Goal: Check status: Check status

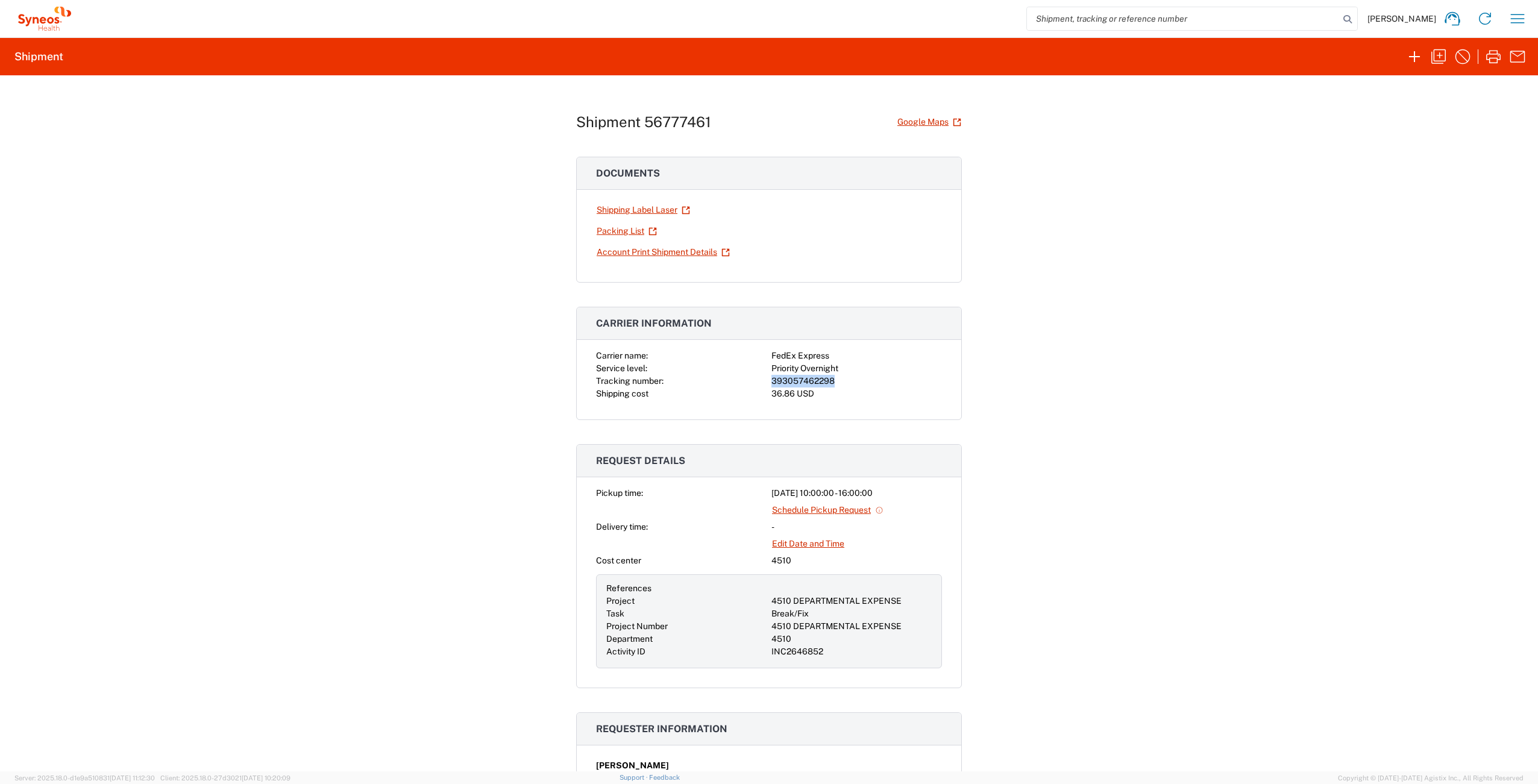
click at [1521, 11] on icon "button" at bounding box center [1518, 19] width 20 height 20
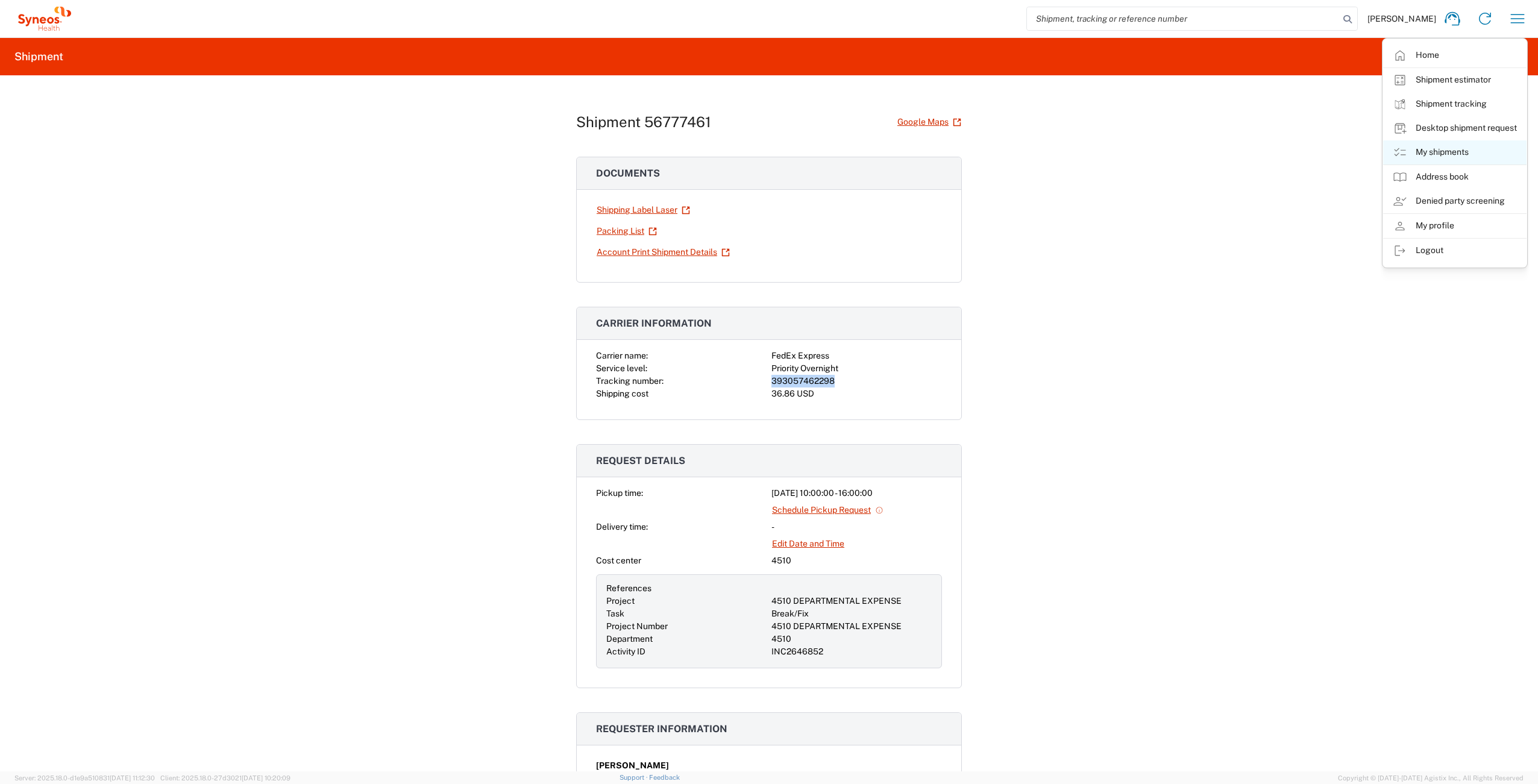
click at [1470, 151] on link "My shipments" at bounding box center [1455, 152] width 143 height 24
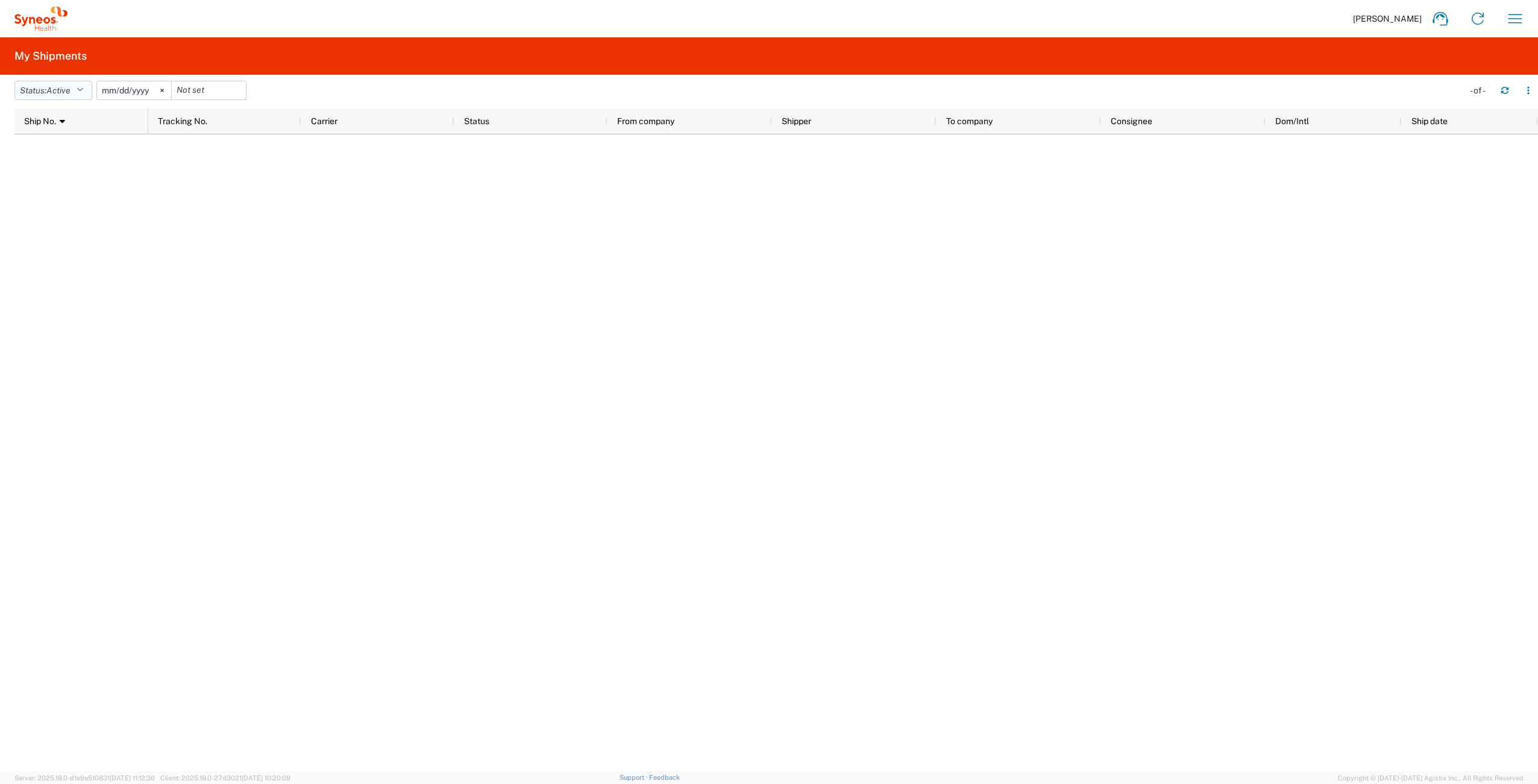
click at [82, 94] on icon "button" at bounding box center [80, 90] width 7 height 8
click at [71, 152] on span "All" at bounding box center [85, 154] width 140 height 19
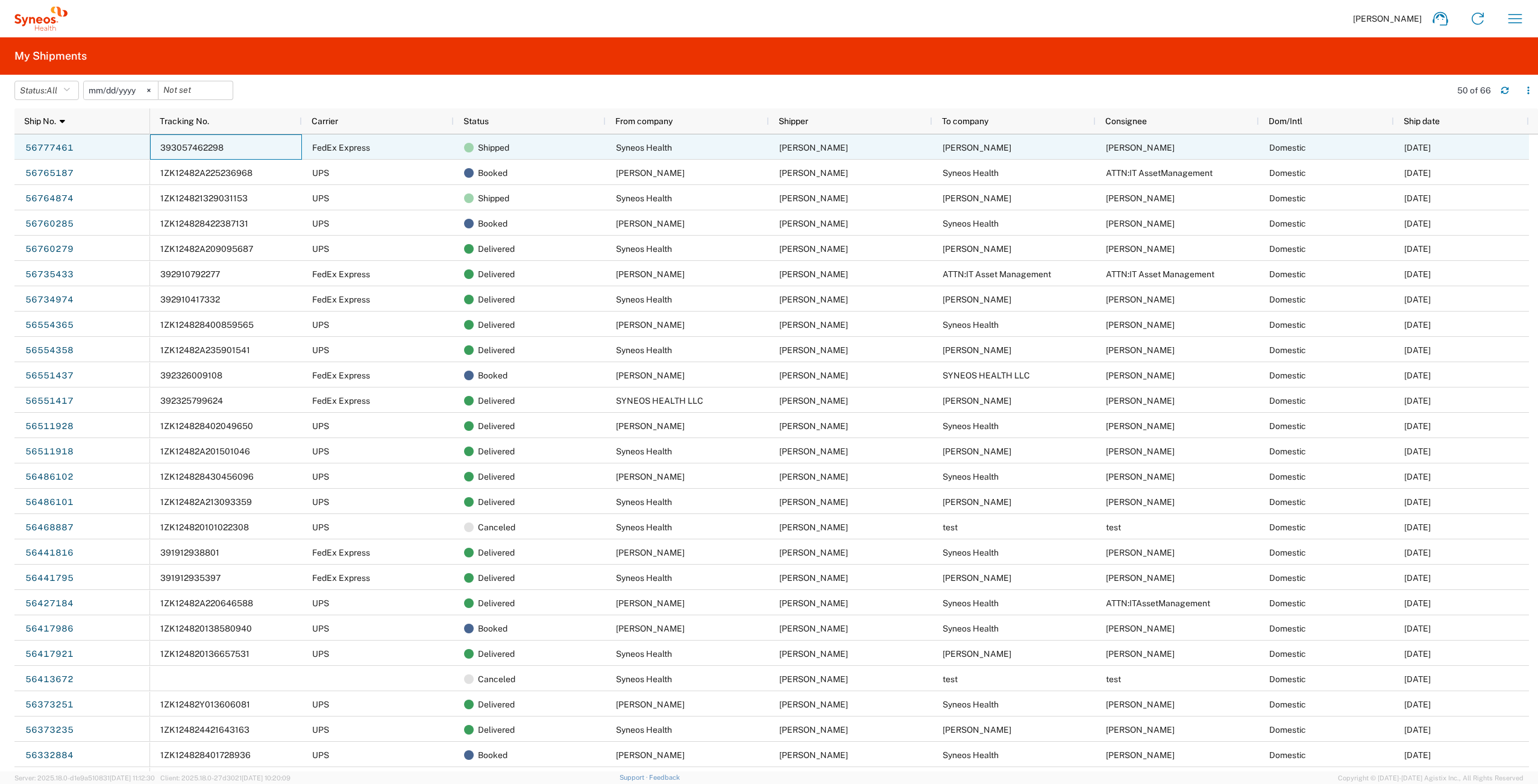
click at [189, 149] on span "393057462298" at bounding box center [192, 147] width 64 height 10
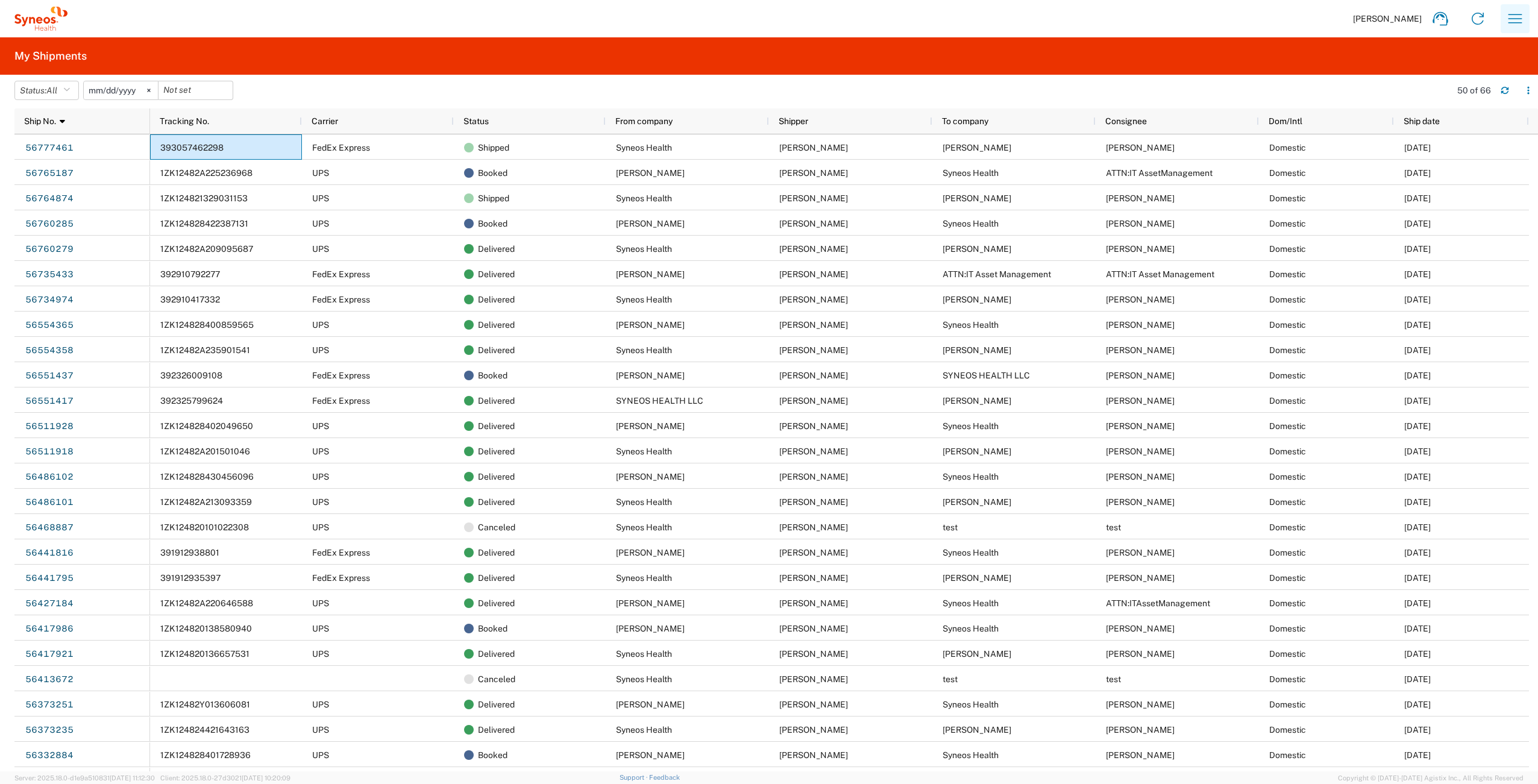
click at [1505, 19] on icon "button" at bounding box center [1515, 19] width 20 height 20
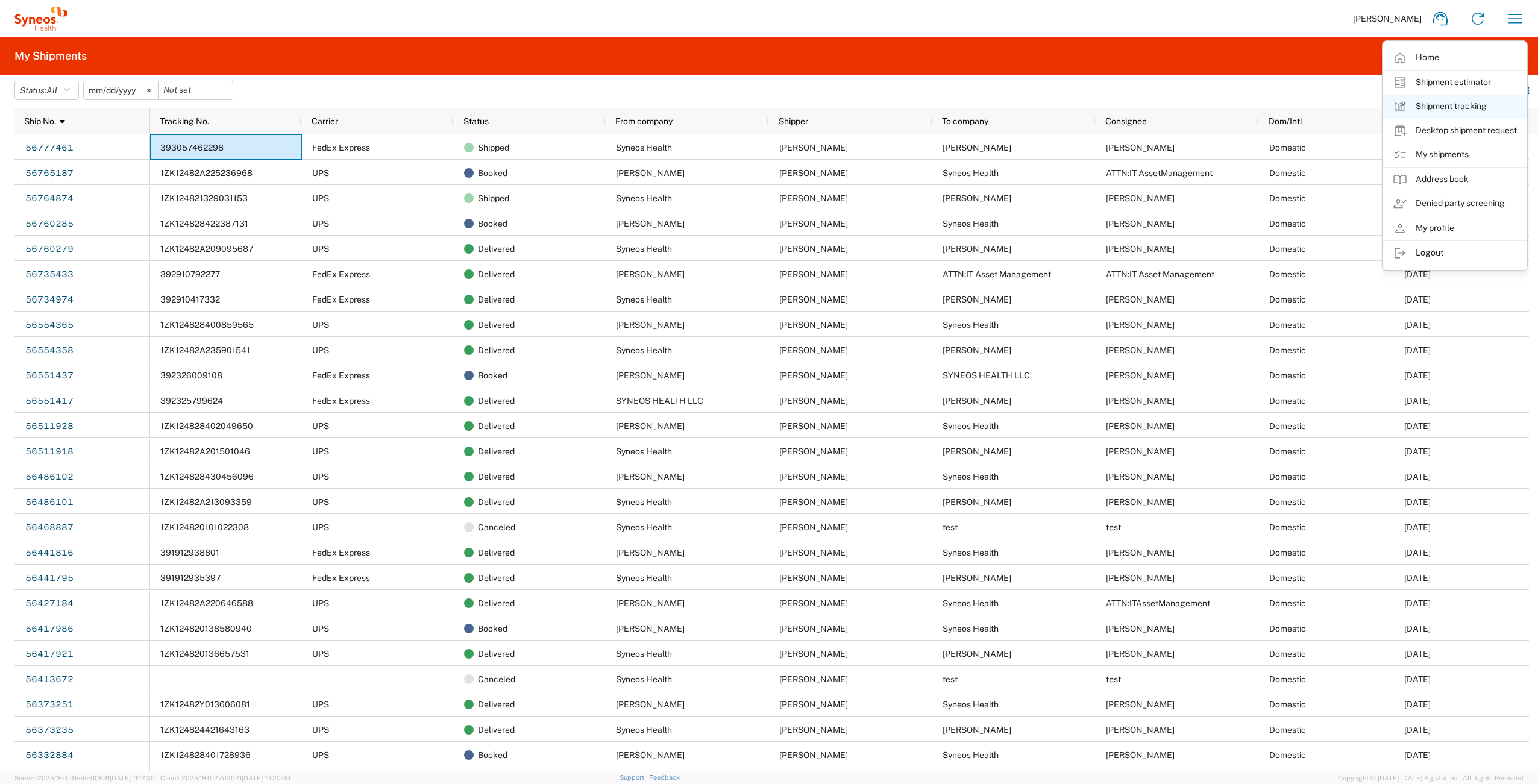
click at [1469, 107] on link "Shipment tracking" at bounding box center [1455, 107] width 143 height 24
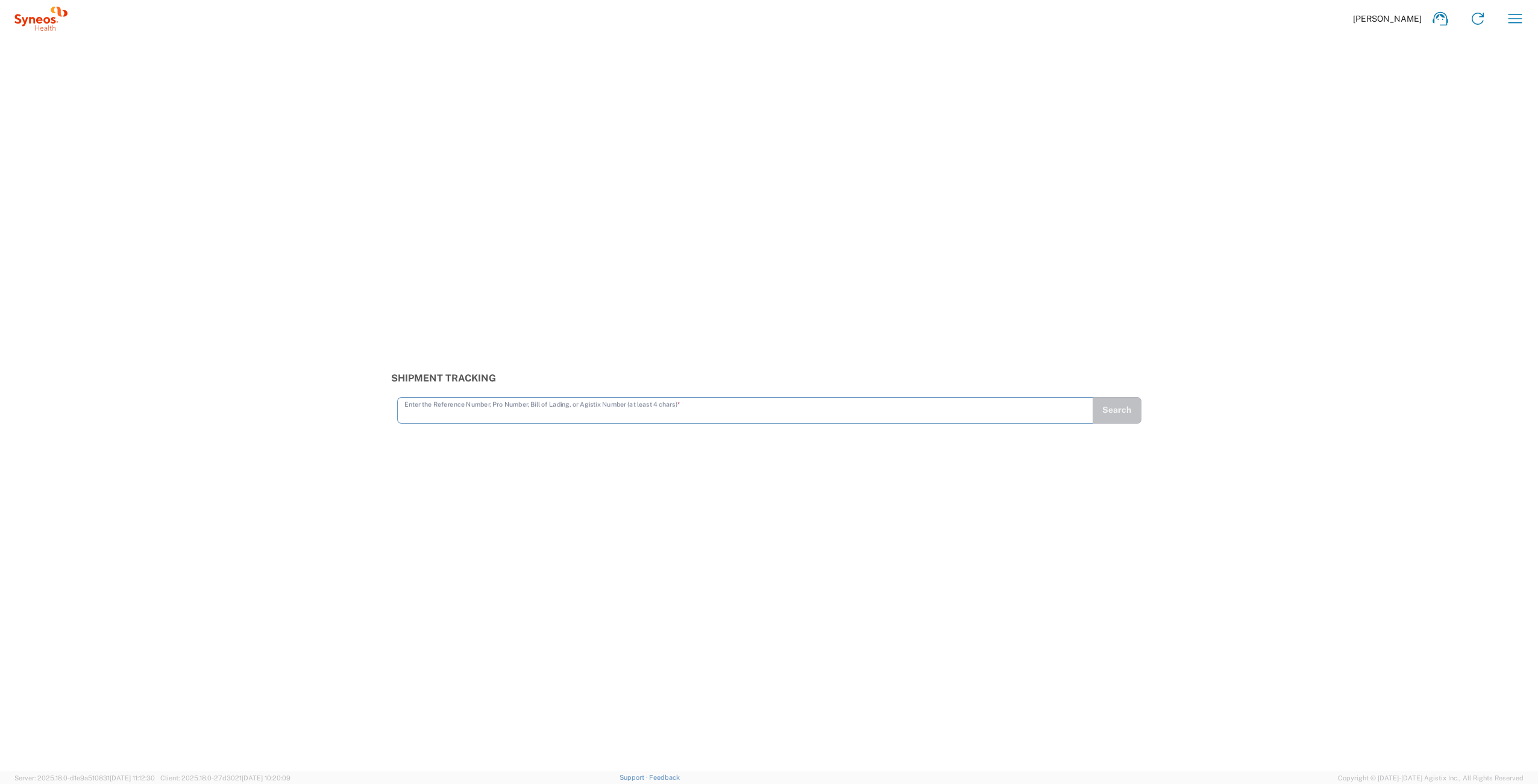
click at [550, 405] on input "text" at bounding box center [745, 410] width 682 height 21
type input "393057462298"
click at [1109, 411] on button "Search" at bounding box center [1117, 410] width 50 height 27
